Goal: Task Accomplishment & Management: Manage account settings

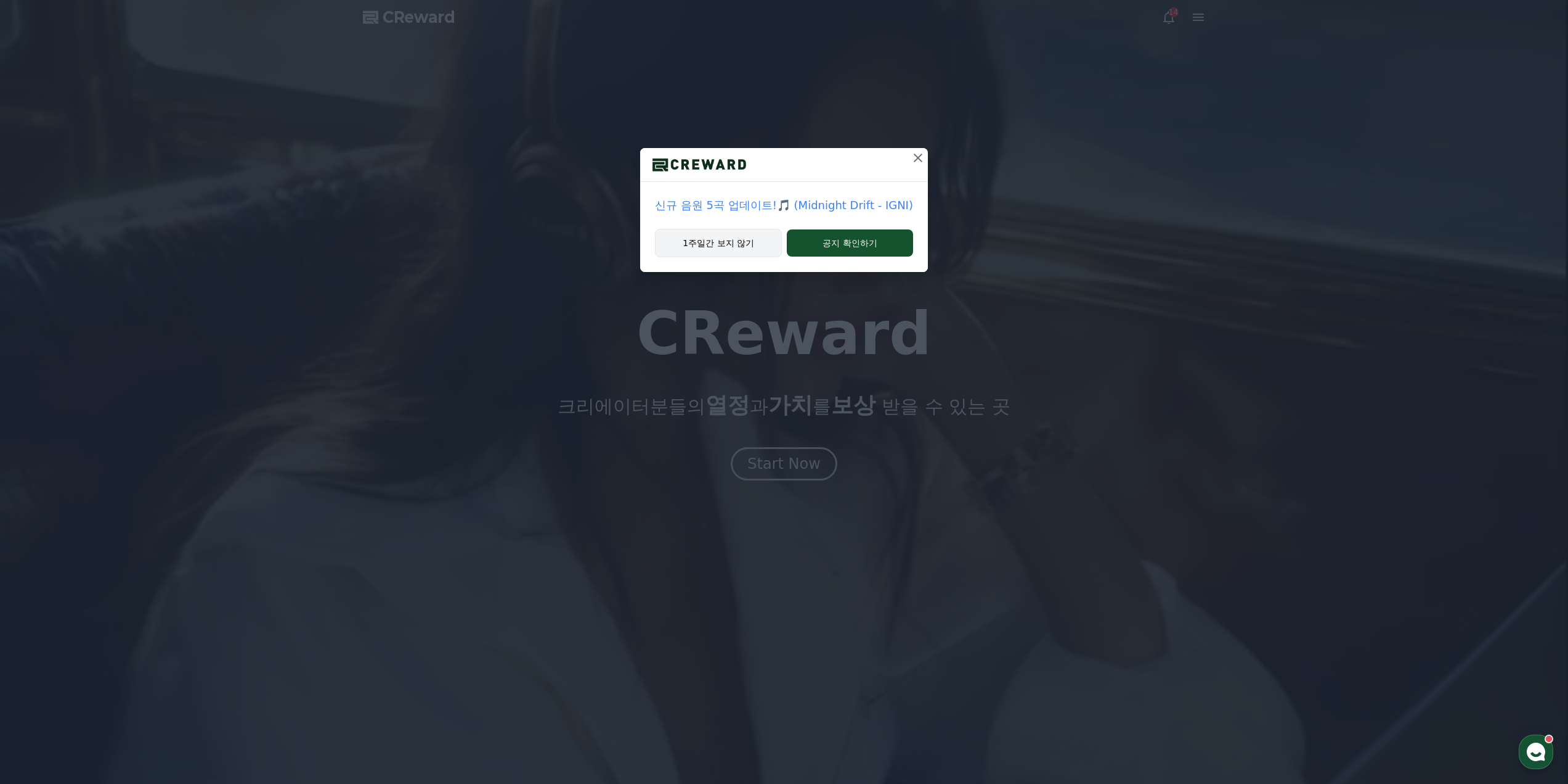
click at [752, 250] on button "1주일간 보지 않기" at bounding box center [718, 243] width 127 height 28
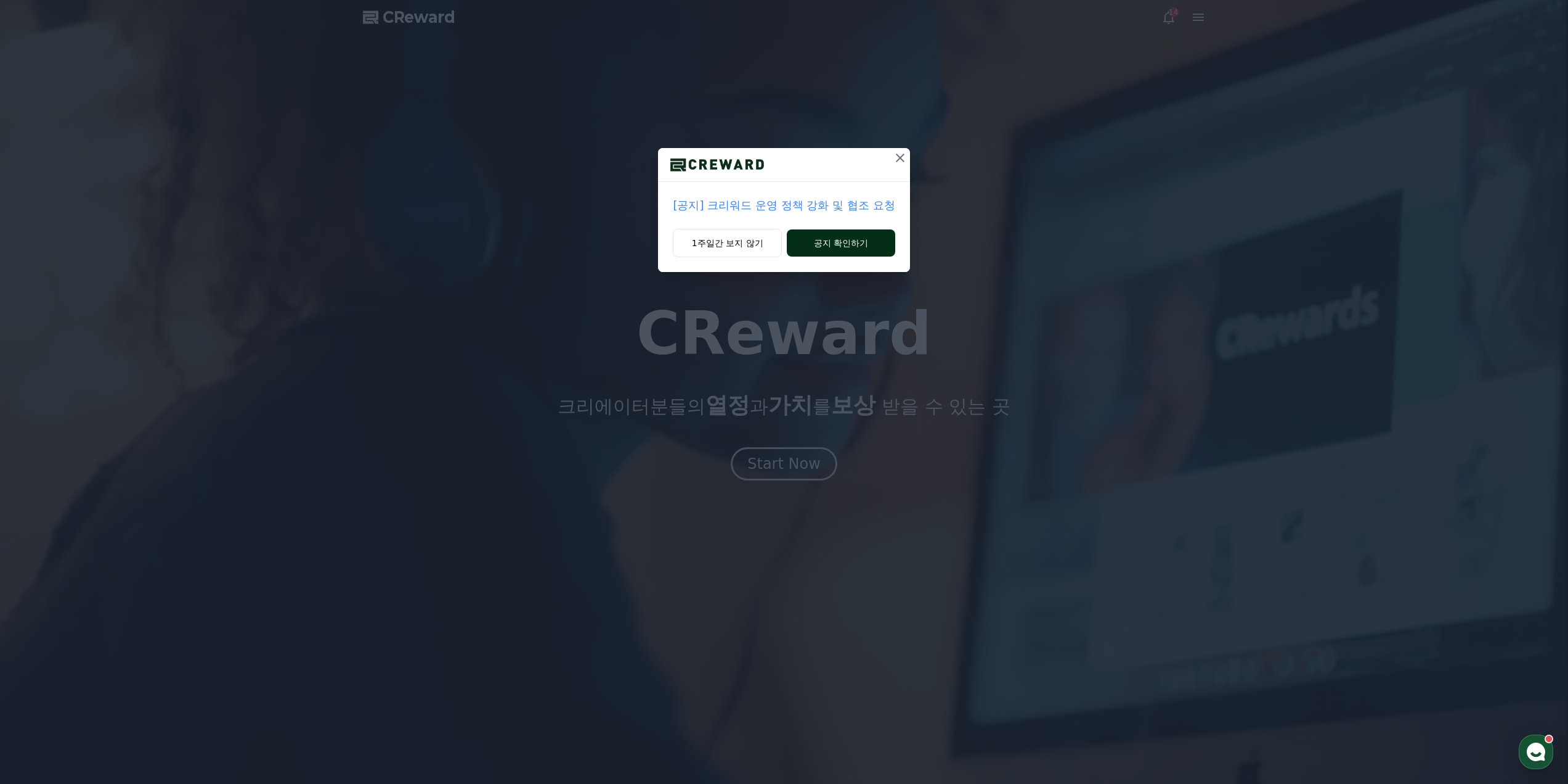
click at [805, 244] on button "공지 확인하기" at bounding box center [841, 242] width 108 height 27
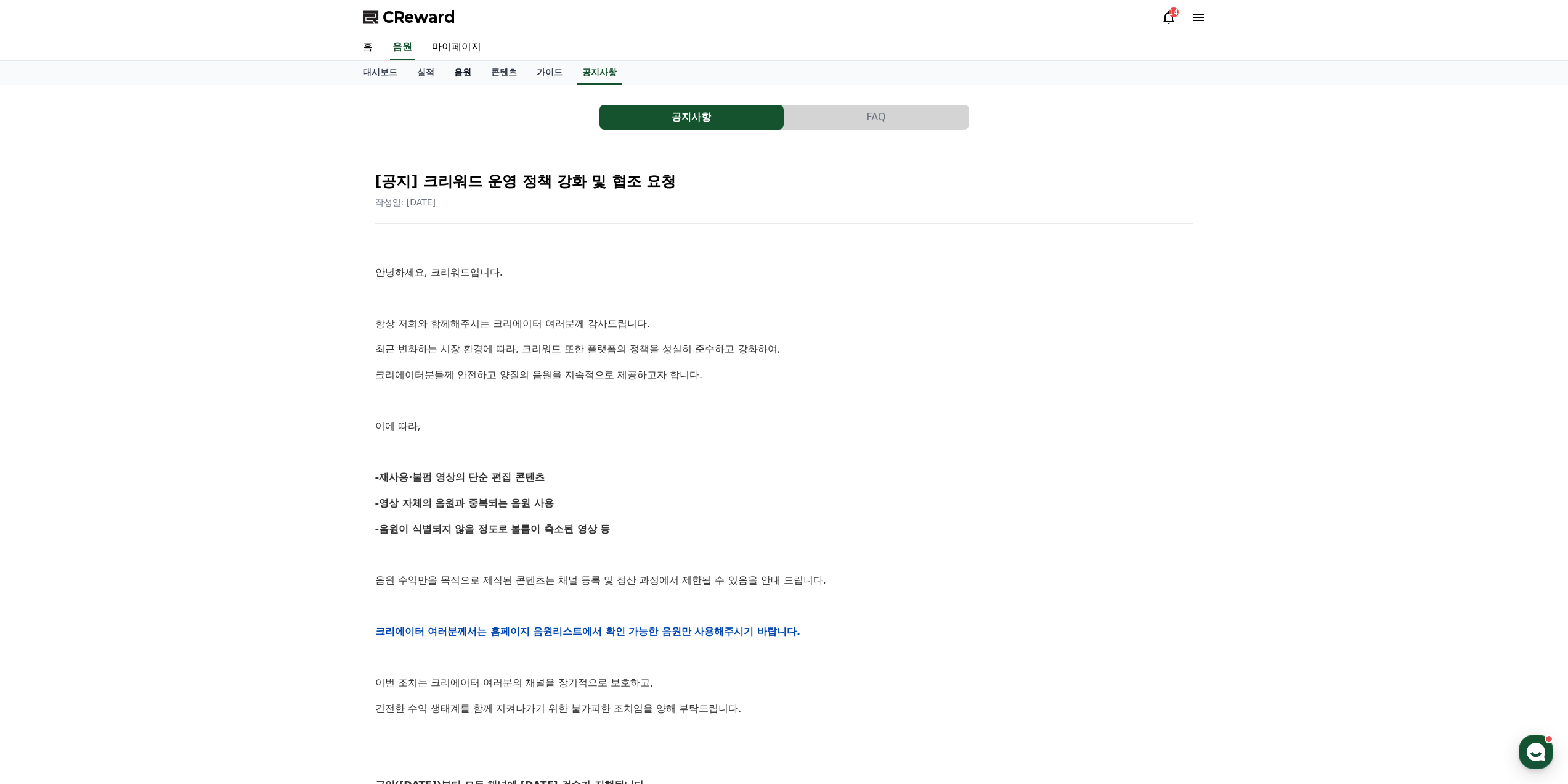
click at [469, 74] on link "음원" at bounding box center [462, 73] width 37 height 24
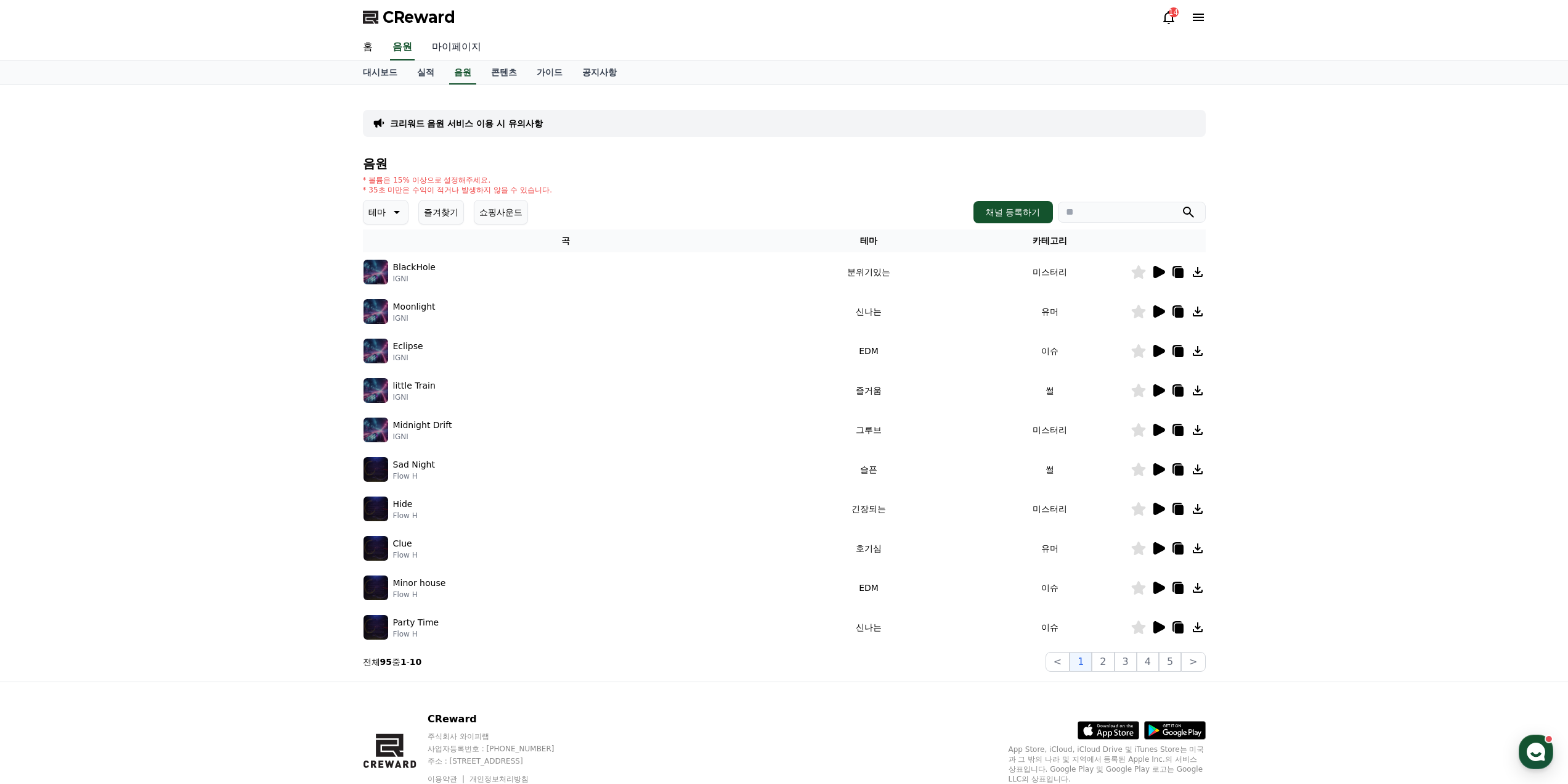
click at [454, 54] on link "마이페이지" at bounding box center [456, 47] width 69 height 25
select select "**********"
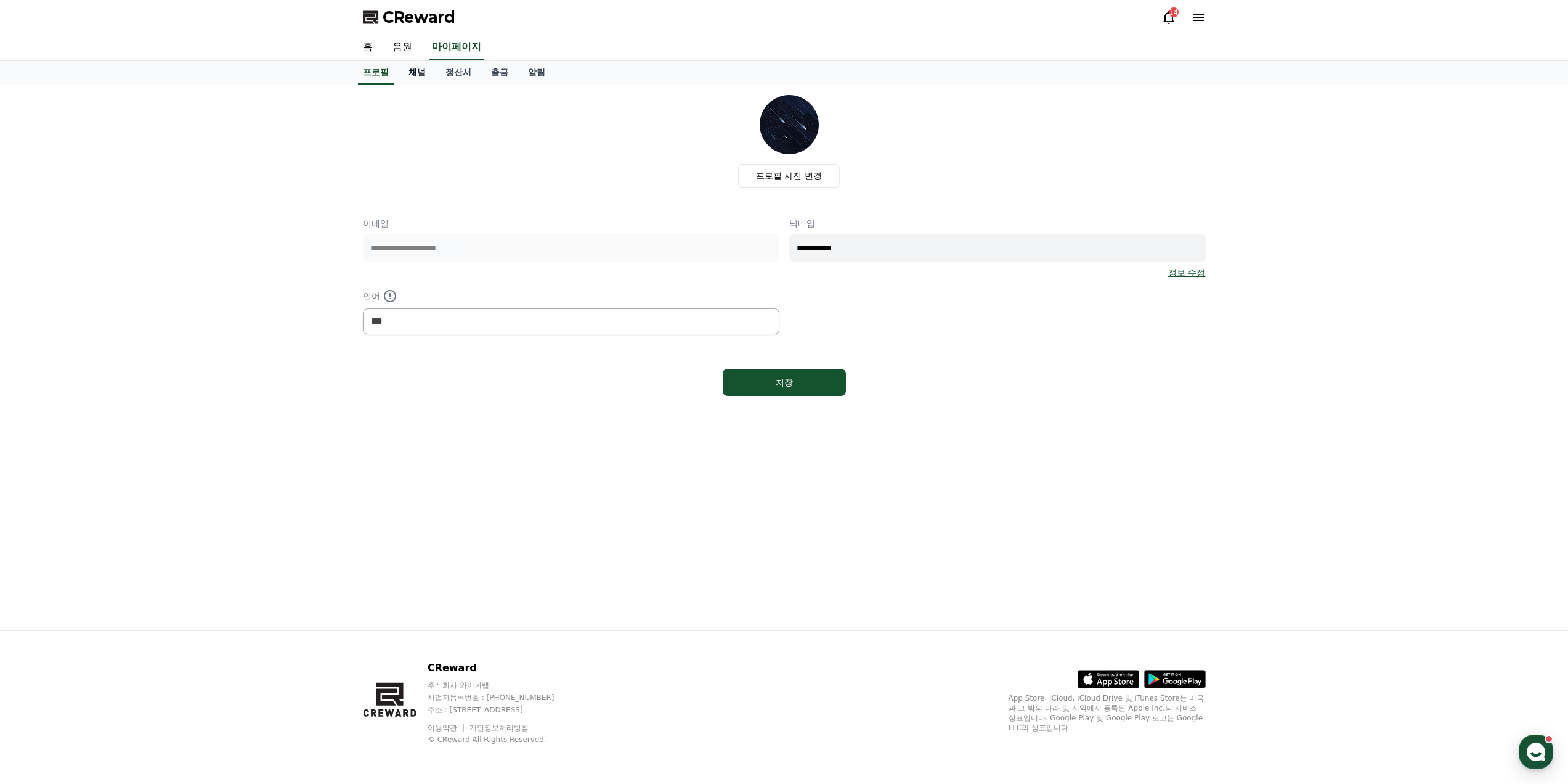
click at [417, 76] on link "채널" at bounding box center [417, 73] width 37 height 24
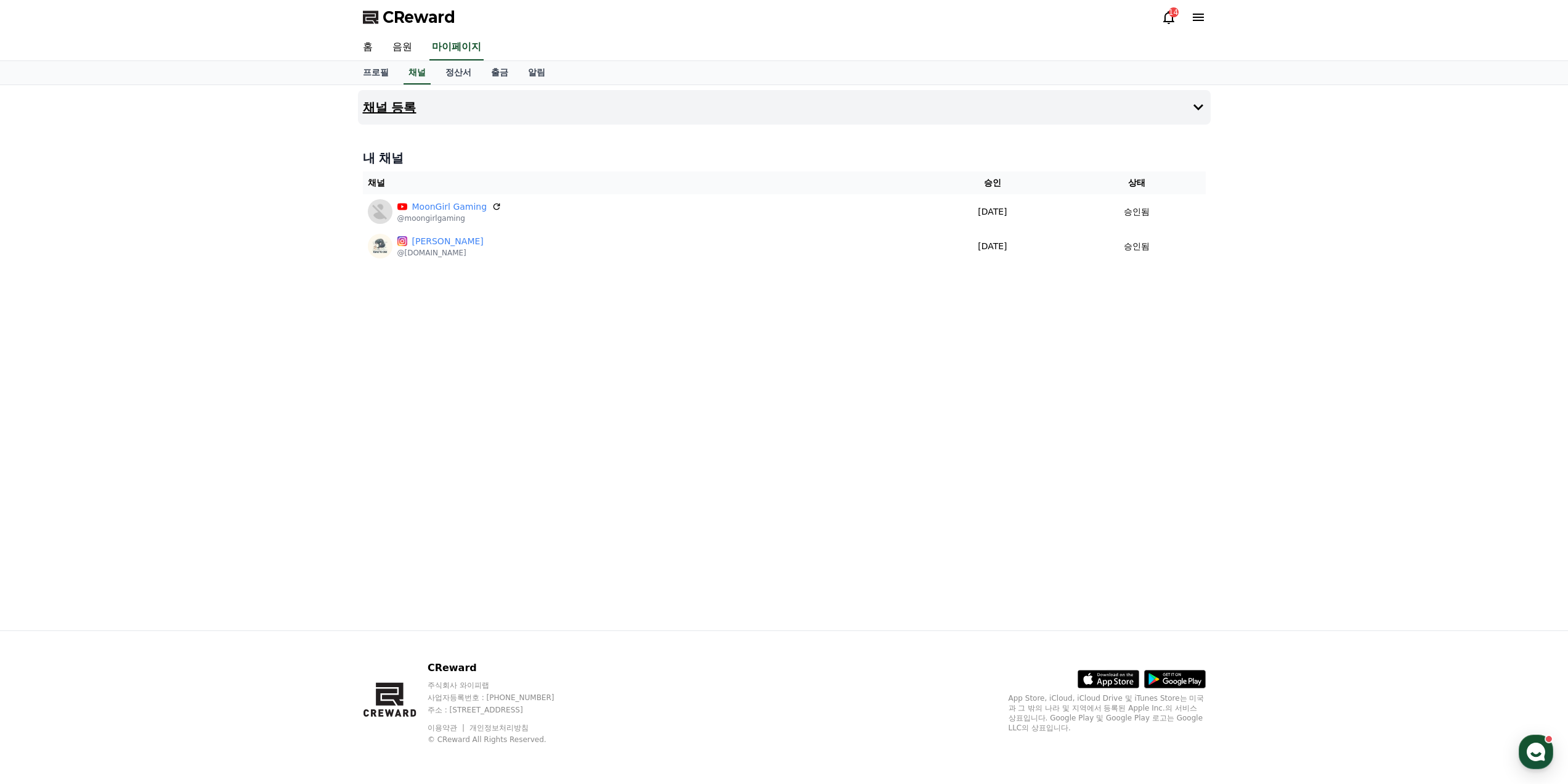
click at [397, 113] on h4 "채널 등록" at bounding box center [390, 106] width 54 height 13
